Goal: Task Accomplishment & Management: Manage account settings

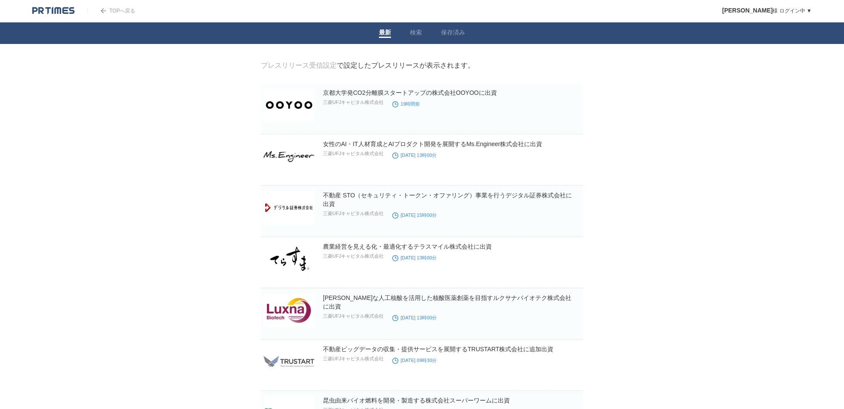
click at [324, 65] on link "プレスリリース受信設定" at bounding box center [299, 65] width 76 height 7
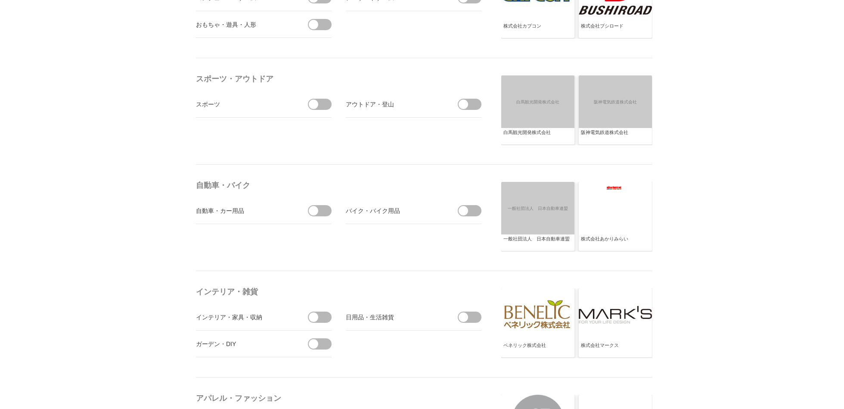
scroll to position [947, 0]
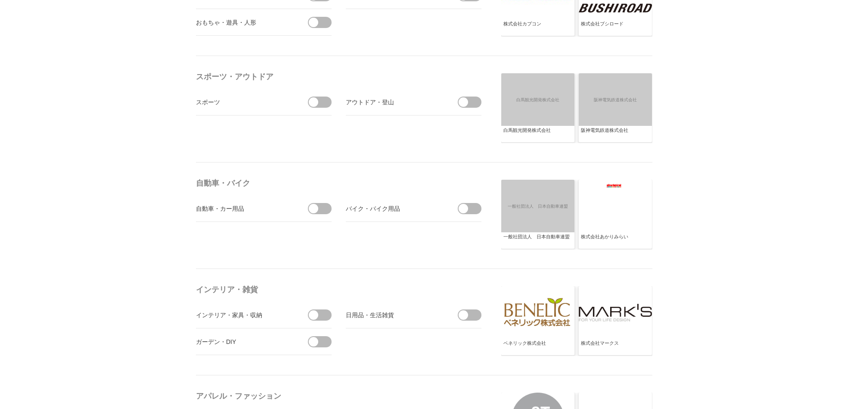
click at [323, 99] on span at bounding box center [323, 101] width 18 height 11
click at [0, 0] on input "checkbox" at bounding box center [0, 0] width 0 height 0
click at [472, 99] on span at bounding box center [472, 101] width 18 height 11
click at [0, 0] on input "checkbox" at bounding box center [0, 0] width 0 height 0
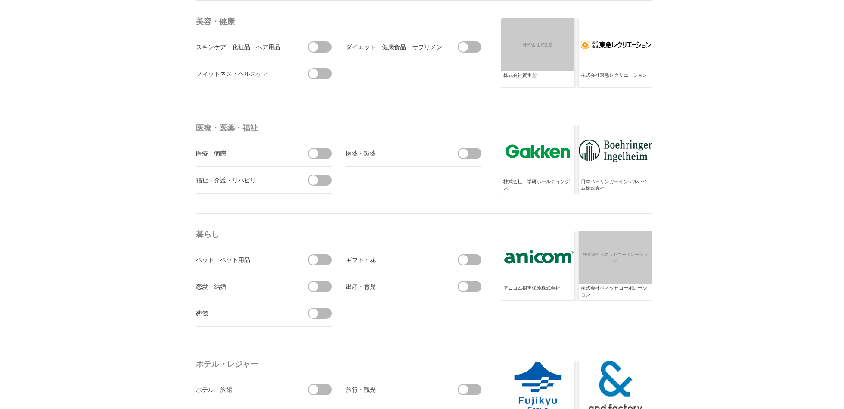
scroll to position [1671, 0]
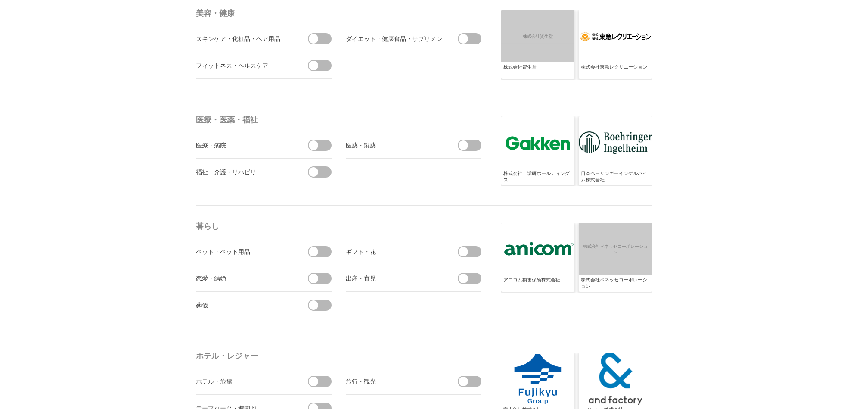
click at [474, 143] on span at bounding box center [472, 145] width 18 height 11
click at [0, 0] on input "checkbox" at bounding box center [0, 0] width 0 height 0
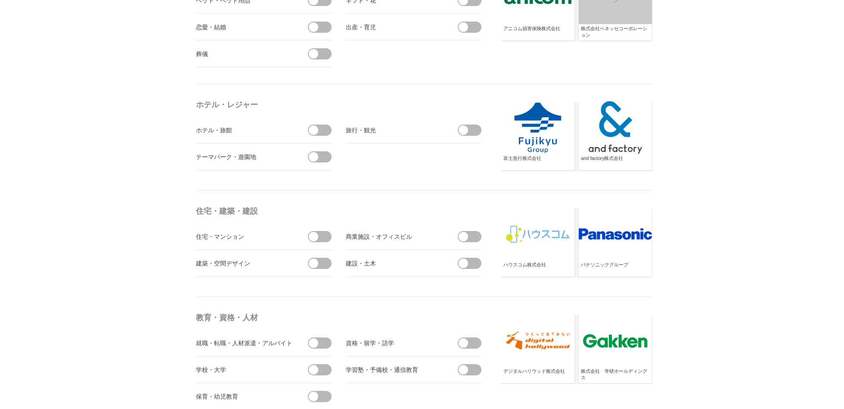
scroll to position [1926, 0]
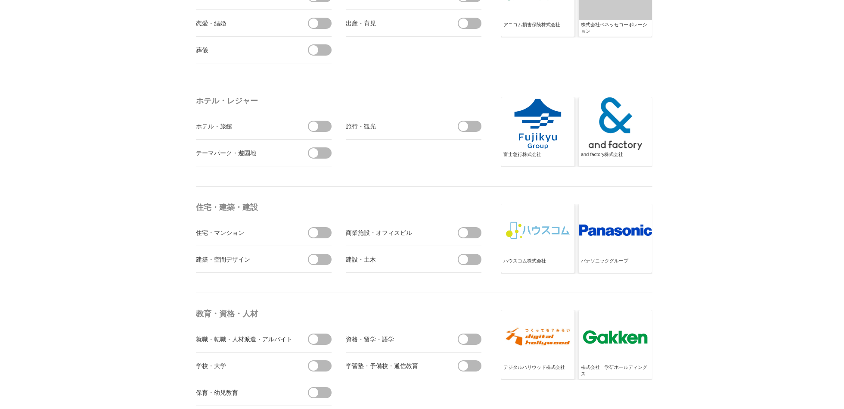
click at [467, 124] on span at bounding box center [463, 125] width 9 height 9
click at [0, 0] on input "checkbox" at bounding box center [0, 0] width 0 height 0
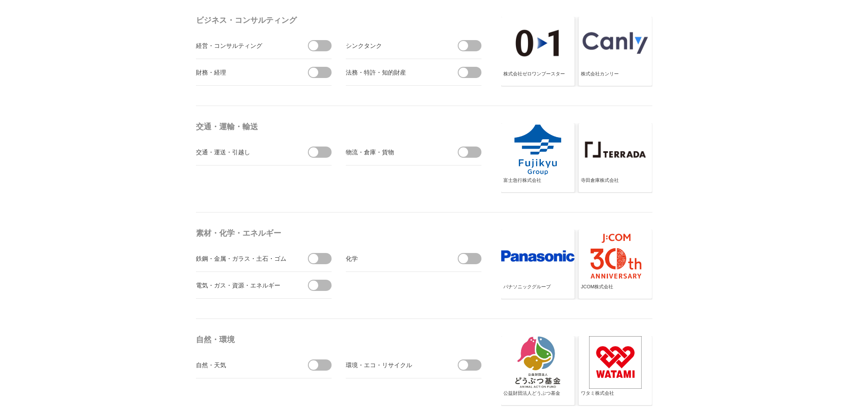
scroll to position [2564, 0]
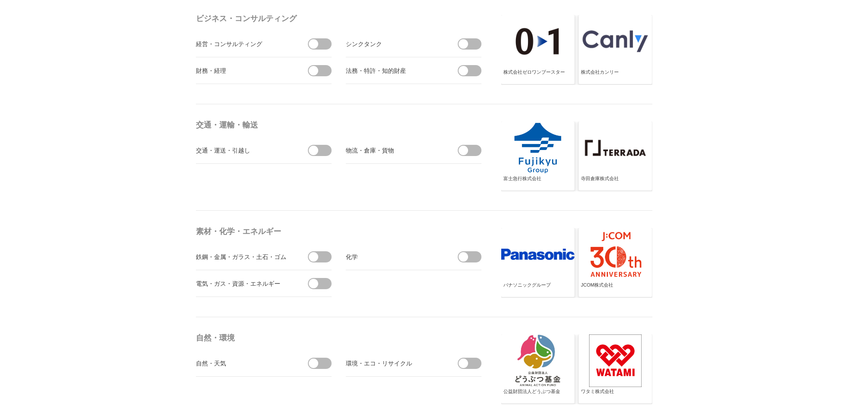
click at [322, 65] on span at bounding box center [323, 70] width 18 height 11
click at [0, 0] on input "checkbox" at bounding box center [0, 0] width 0 height 0
click at [319, 38] on span at bounding box center [323, 43] width 18 height 11
click at [0, 0] on input "checkbox" at bounding box center [0, 0] width 0 height 0
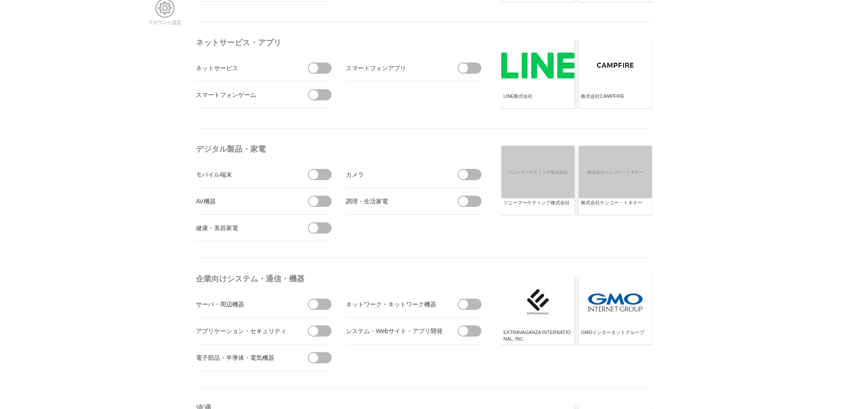
scroll to position [0, 0]
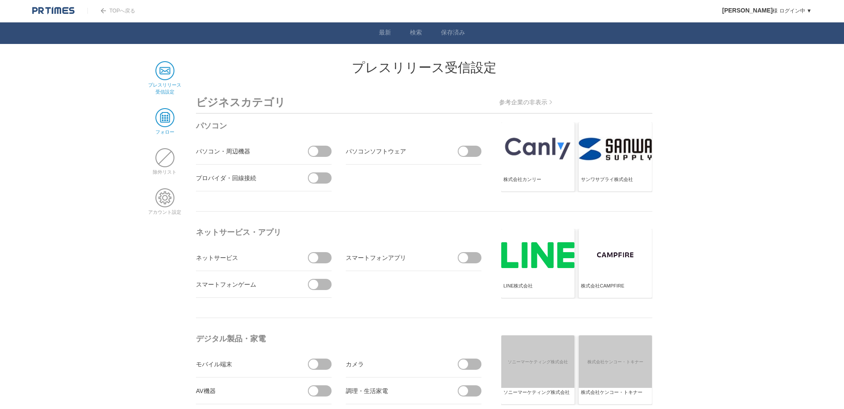
click at [168, 114] on span at bounding box center [164, 117] width 19 height 19
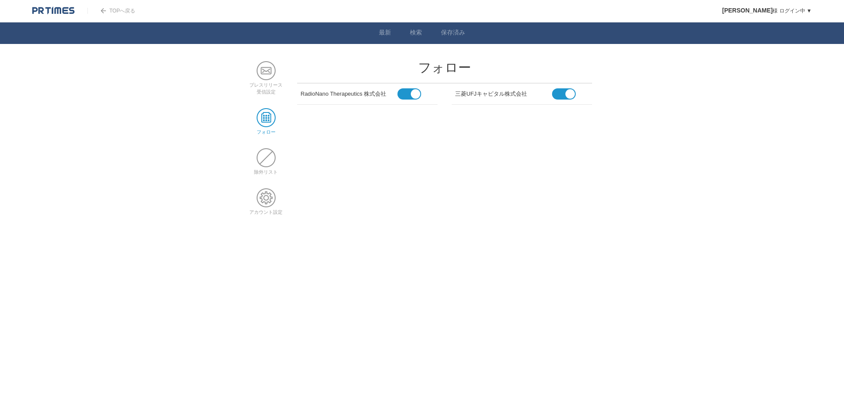
click at [402, 196] on main "プレスリリース 受信設定 フォロー 除外リスト アカウント設定 フォロー RadioNano Therapeutics 株式会社 三菱UFJキャピタル株式会社" at bounding box center [422, 144] width 349 height 167
click at [126, 11] on link "TOPへ戻る" at bounding box center [111, 11] width 48 height 6
